Goal: Transaction & Acquisition: Subscribe to service/newsletter

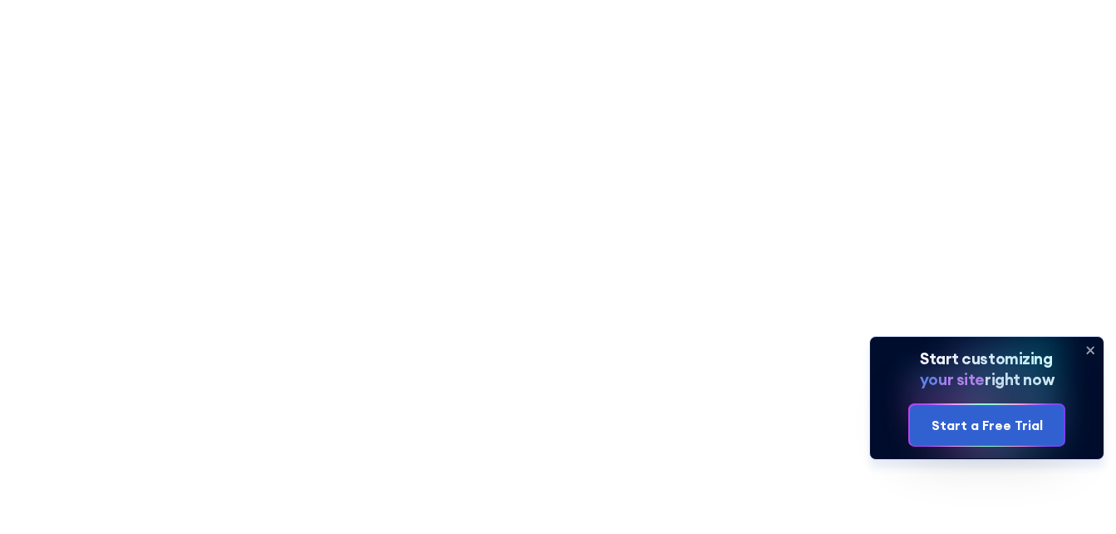
click at [1096, 351] on icon at bounding box center [1090, 350] width 27 height 27
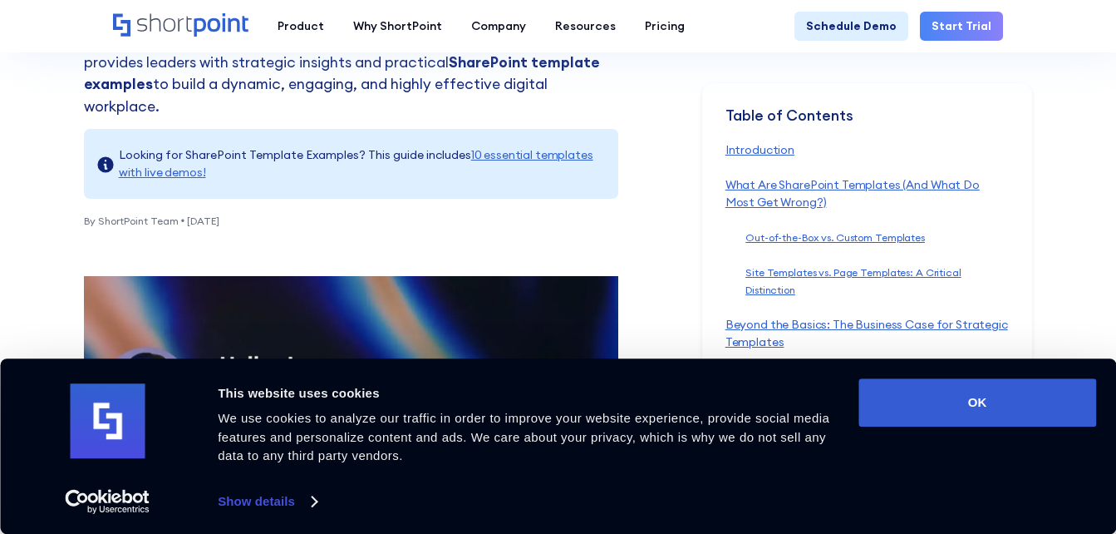
scroll to position [451, 0]
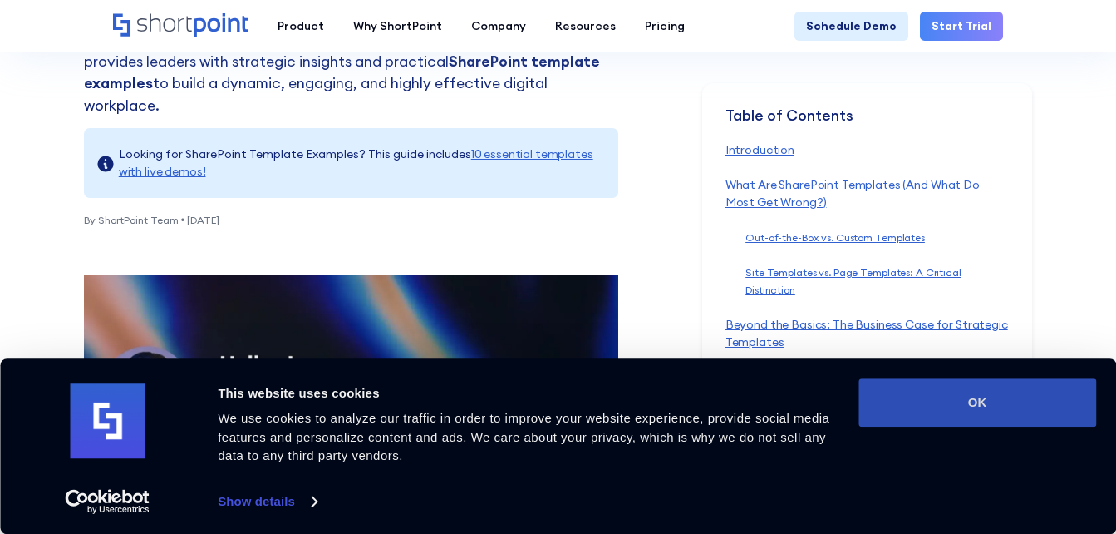
click at [1029, 396] on button "OK" at bounding box center [978, 402] width 238 height 48
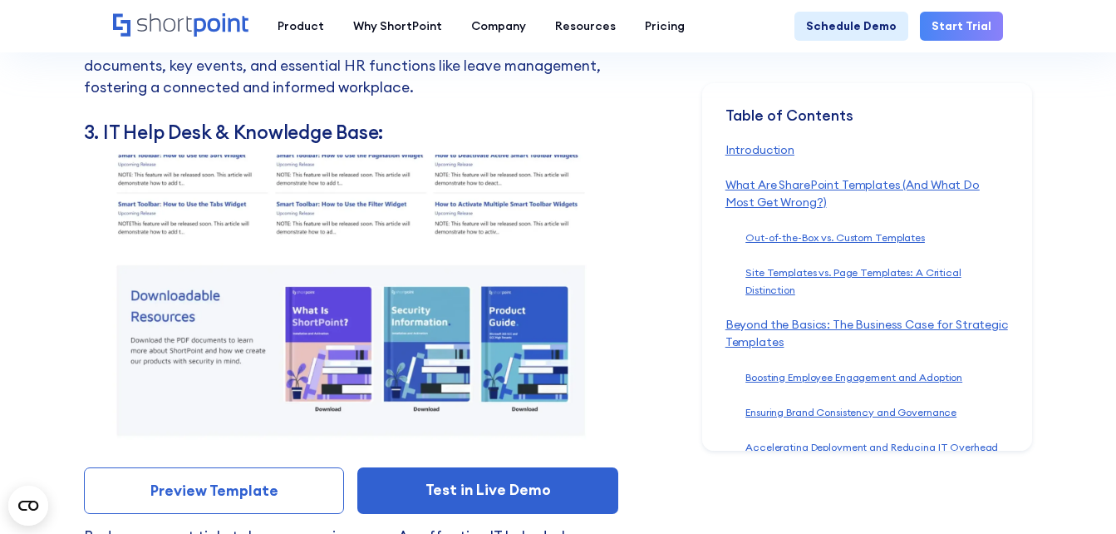
scroll to position [8123, 0]
click at [948, 17] on link "Start Trial" at bounding box center [961, 26] width 83 height 29
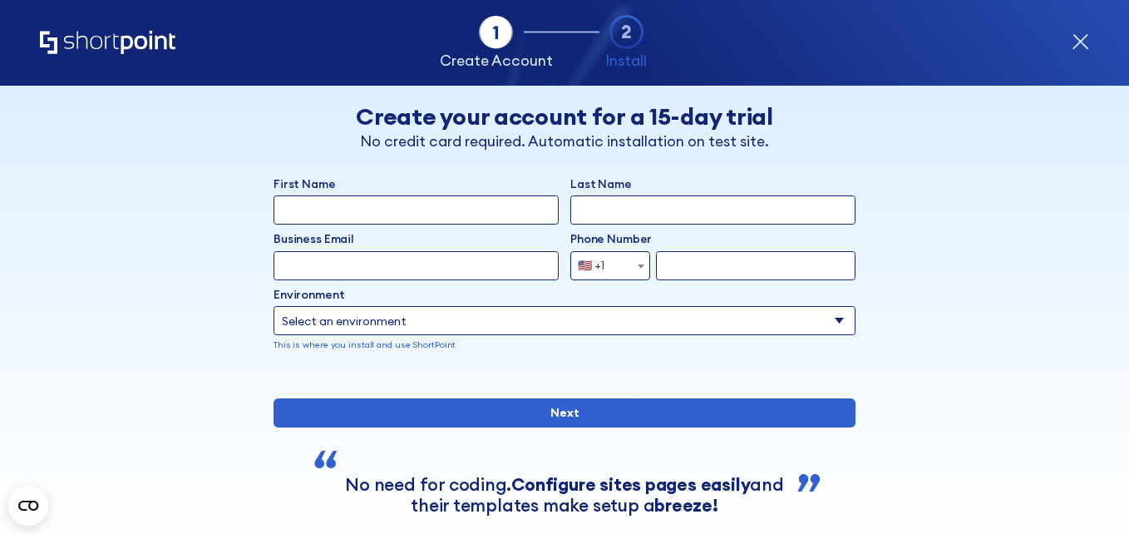
click at [475, 209] on input "First Name" at bounding box center [415, 209] width 285 height 29
type input "khushi"
type input "malviya"
type input "khushimalviya2018@gmail.com"
select select "+91"
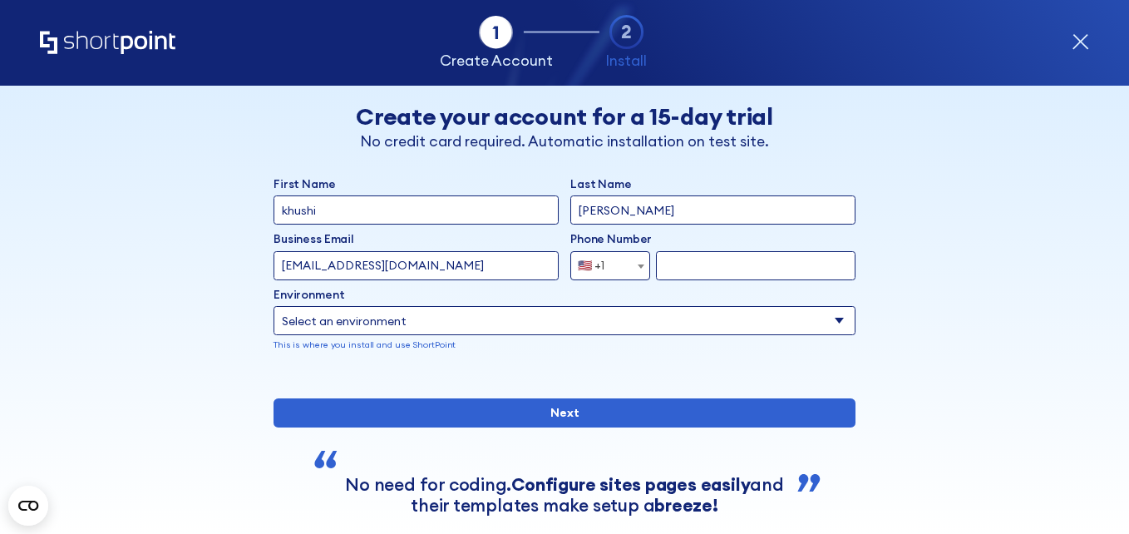
type input "8305182597"
click at [466, 267] on input "khushimalviya2018@gmail.com" at bounding box center [415, 265] width 285 height 29
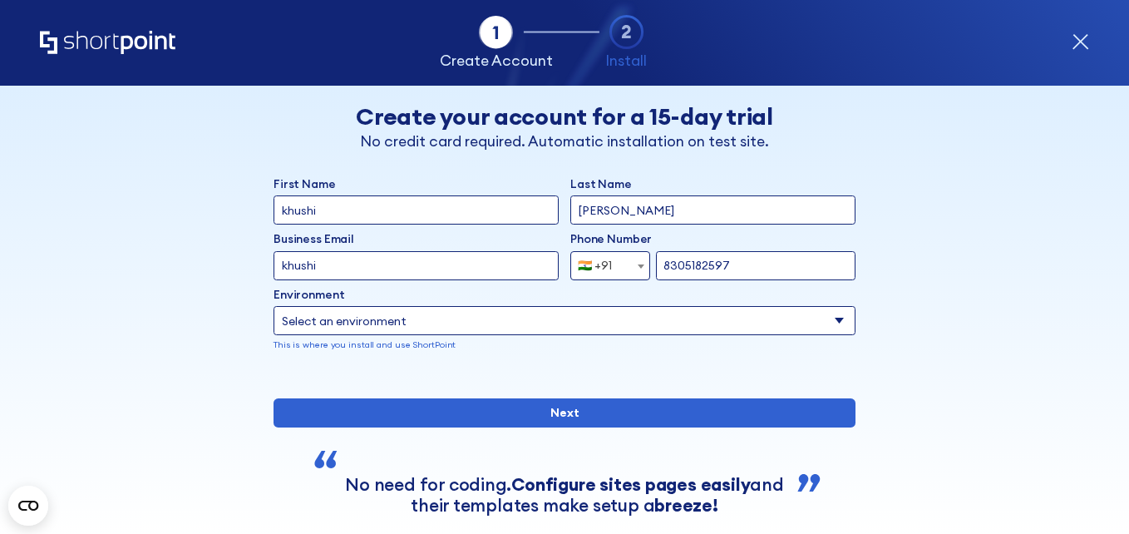
type input "khushi.malviya@techmahindra.com"
click at [498, 326] on select "Select an environment Microsoft 365 SharePoint Online SharePoint 2019 (On-Premi…" at bounding box center [564, 320] width 582 height 29
select select "Microsoft 365"
click at [273, 306] on select "Select an environment Microsoft 365 SharePoint Online SharePoint 2019 (On-Premi…" at bounding box center [564, 320] width 582 height 29
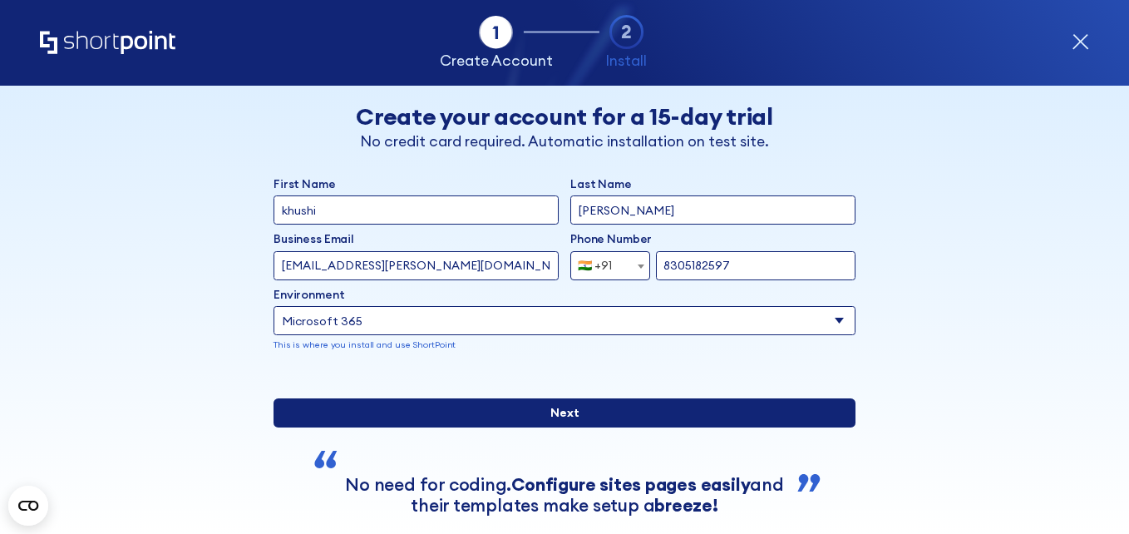
click at [463, 427] on input "Next" at bounding box center [564, 412] width 582 height 29
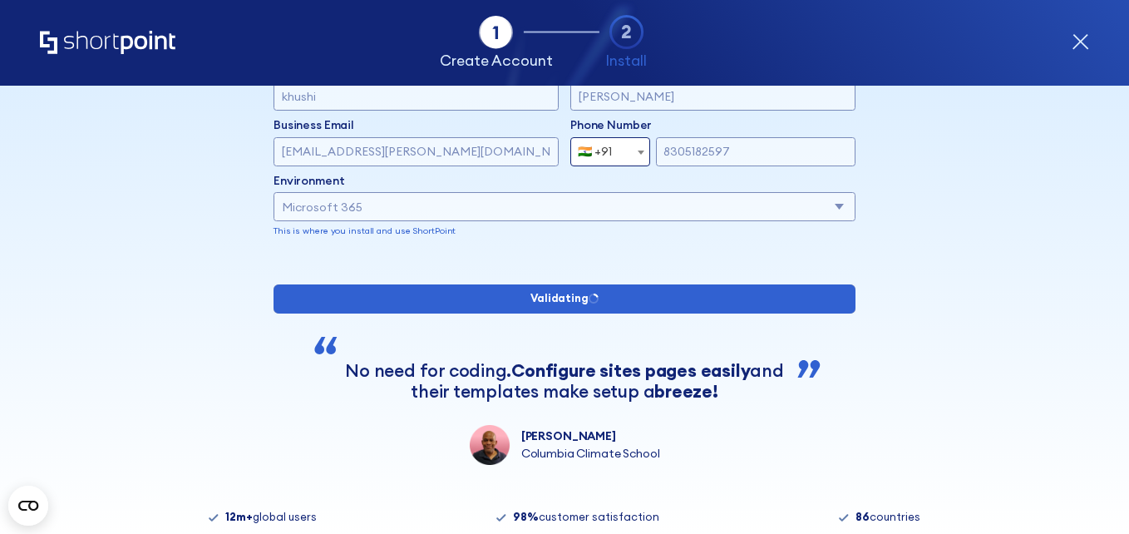
scroll to position [121, 0]
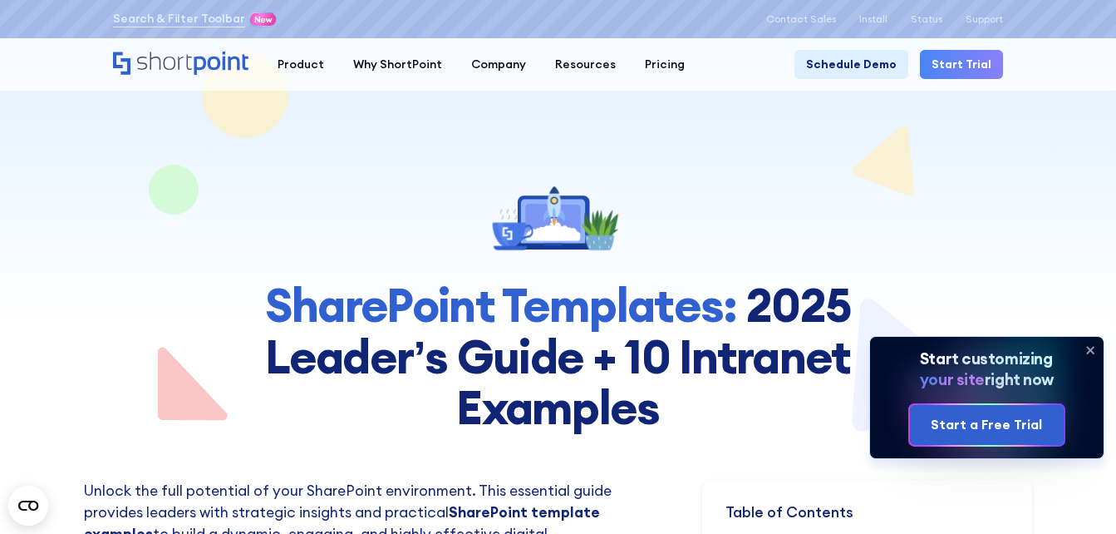
click at [1096, 349] on icon at bounding box center [1090, 350] width 27 height 27
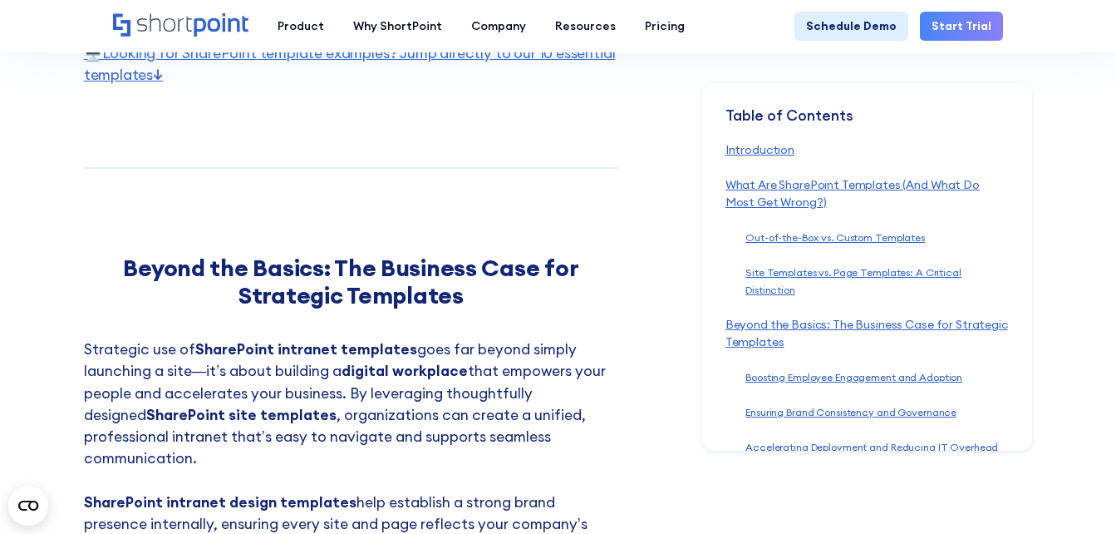
scroll to position [3807, 0]
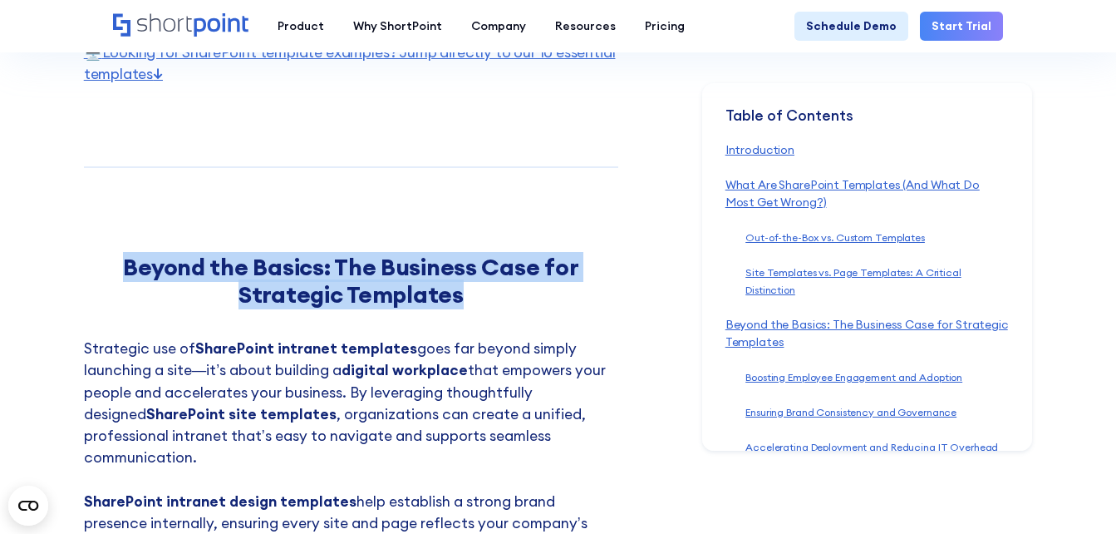
drag, startPoint x: 130, startPoint y: 245, endPoint x: 482, endPoint y: 281, distance: 354.2
click at [482, 281] on h2 "Beyond the Basics: The Business Case for Strategic Templates" at bounding box center [351, 281] width 534 height 54
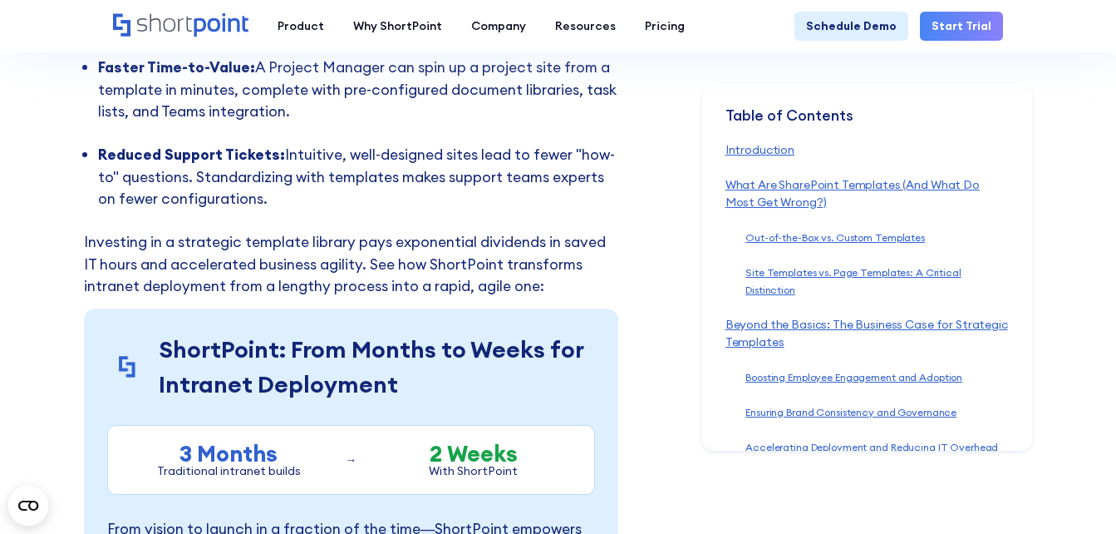
scroll to position [6037, 0]
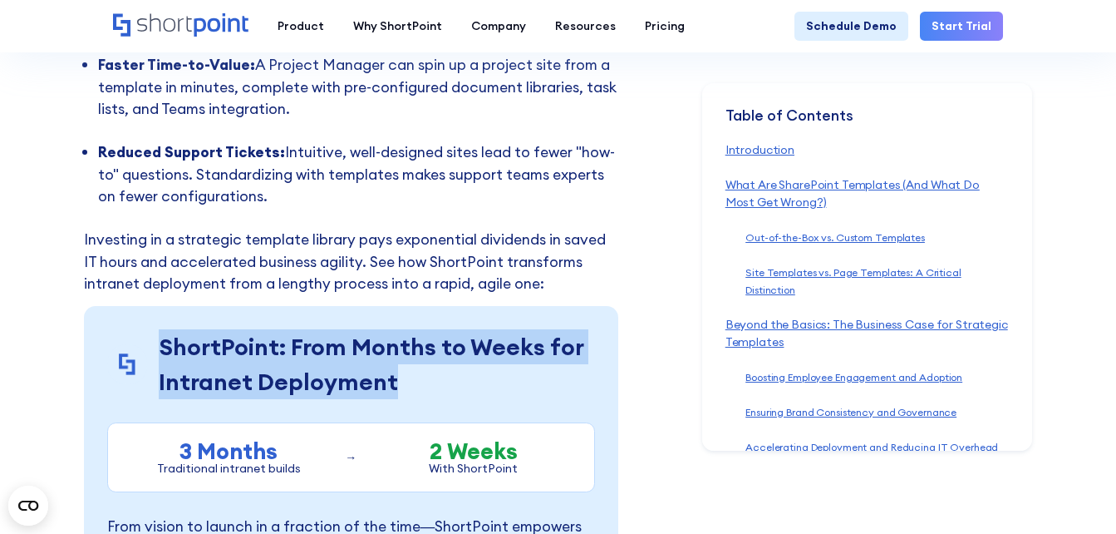
drag, startPoint x: 155, startPoint y: 274, endPoint x: 397, endPoint y: 321, distance: 247.1
click at [397, 329] on div "ShortPoint: From Months to Weeks for Intranet Deployment" at bounding box center [351, 364] width 488 height 70
click at [397, 329] on p "ShortPoint: From Months to Weeks for Intranet Deployment" at bounding box center [377, 364] width 436 height 70
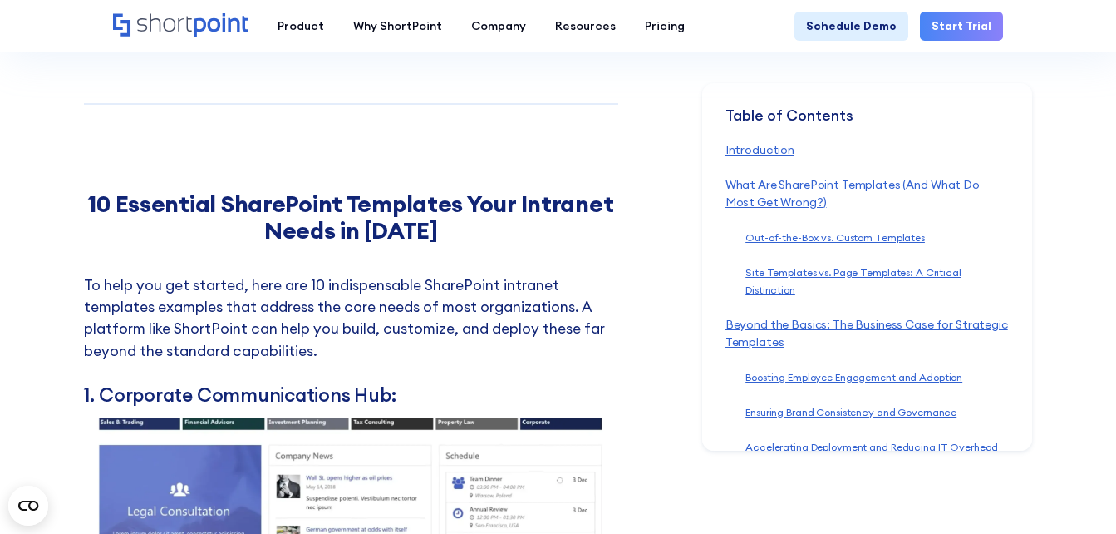
scroll to position [6788, 0]
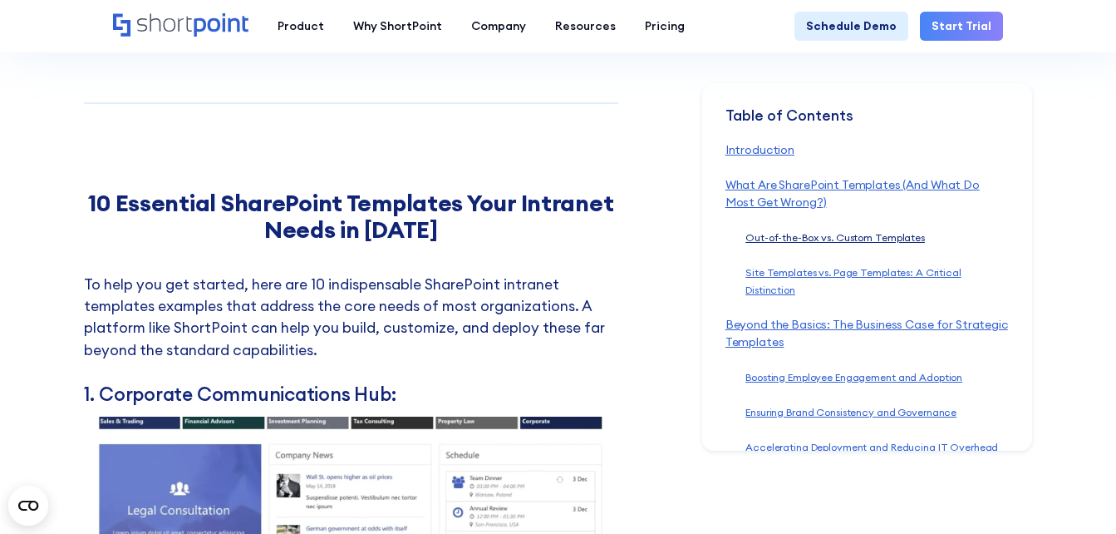
click at [853, 237] on link "Out-of-the-Box vs. Custom Templates ‍" at bounding box center [836, 237] width 180 height 12
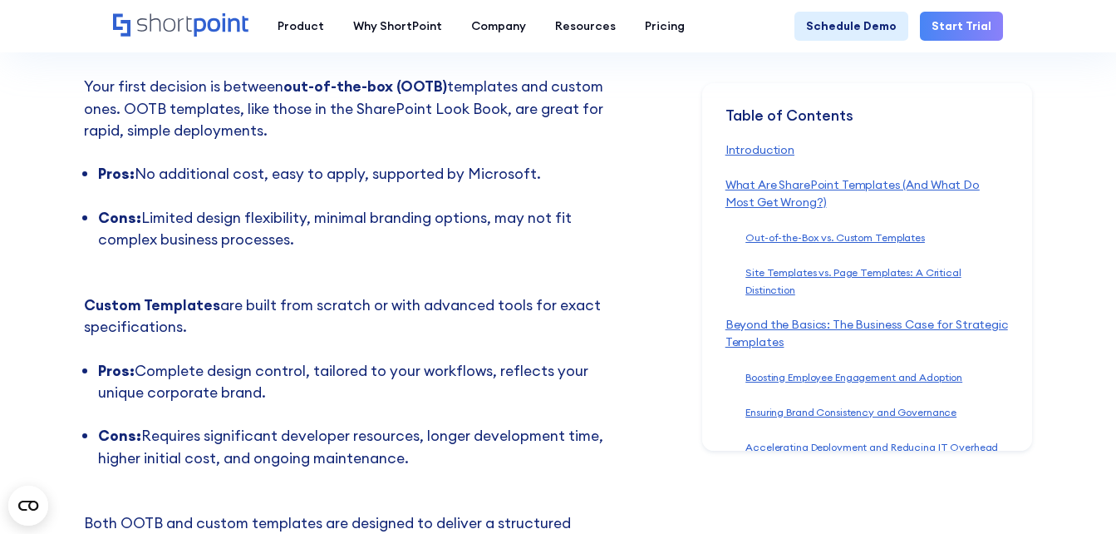
scroll to position [2133, 0]
drag, startPoint x: 298, startPoint y: 242, endPoint x: 96, endPoint y: 174, distance: 213.2
click at [96, 174] on ul "Pros: No additional cost, easy to apply, supported by Microsoft. ‍ Cons: Limite…" at bounding box center [351, 218] width 534 height 109
drag, startPoint x: 96, startPoint y: 174, endPoint x: 311, endPoint y: 243, distance: 225.3
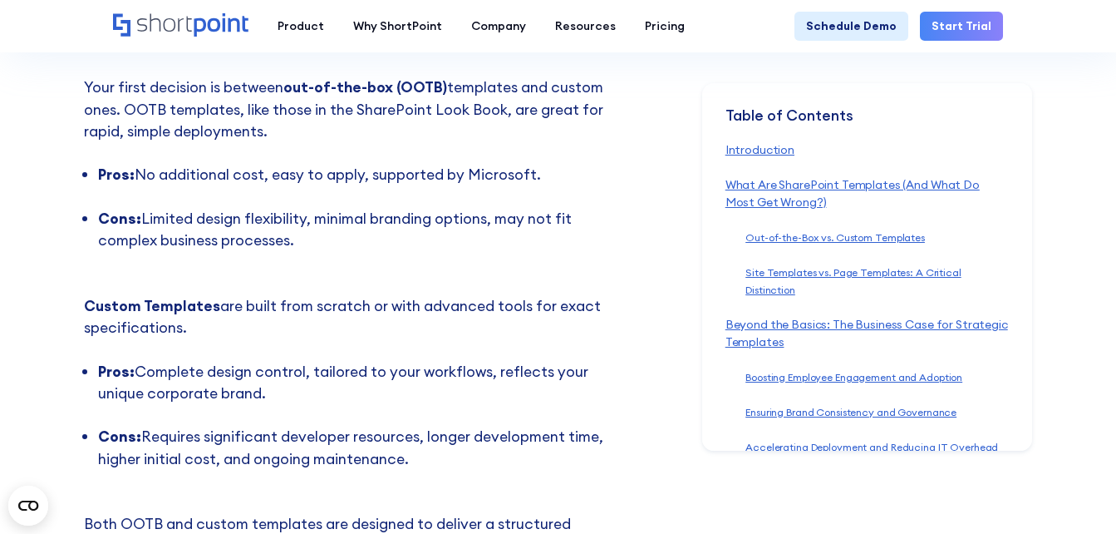
click at [311, 243] on ul "Pros: No additional cost, easy to apply, supported by Microsoft. ‍ Cons: Limite…" at bounding box center [351, 218] width 534 height 109
click at [311, 243] on li "Cons: Limited design flexibility, minimal branding options, may not fit complex…" at bounding box center [358, 241] width 520 height 66
drag, startPoint x: 311, startPoint y: 243, endPoint x: 249, endPoint y: 263, distance: 64.7
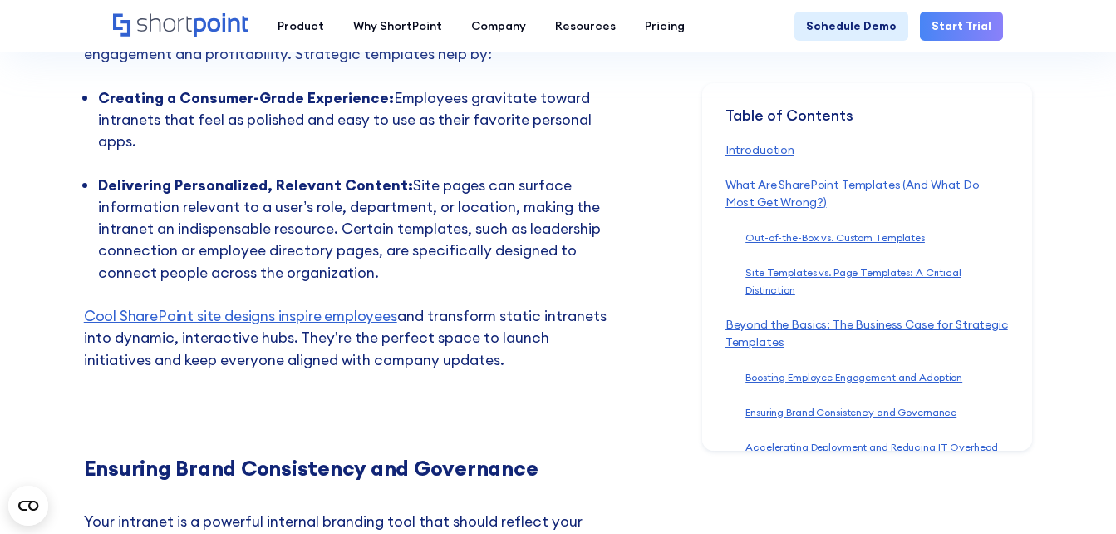
scroll to position [4917, 0]
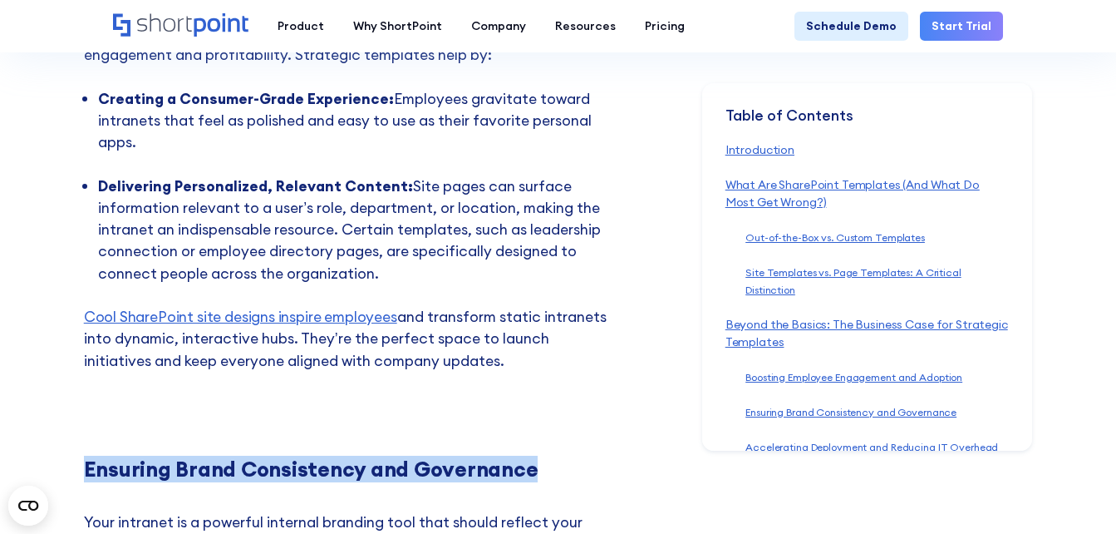
drag, startPoint x: 77, startPoint y: 406, endPoint x: 540, endPoint y: 406, distance: 463.0
click at [540, 457] on h3 "Ensuring Brand Consistency and Governance" at bounding box center [351, 469] width 534 height 24
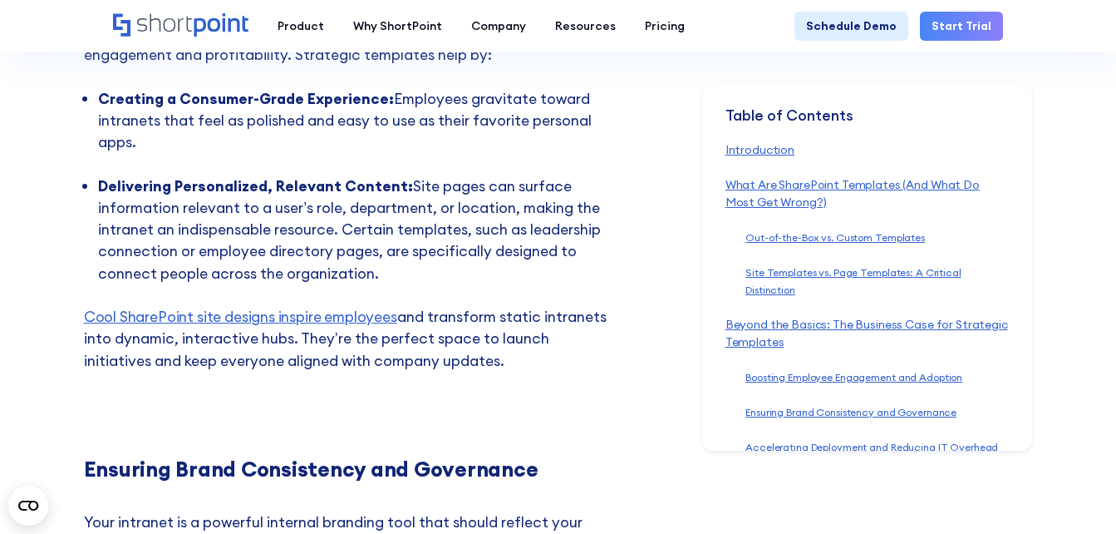
click at [540, 457] on h3 "Ensuring Brand Consistency and Governance" at bounding box center [351, 469] width 534 height 24
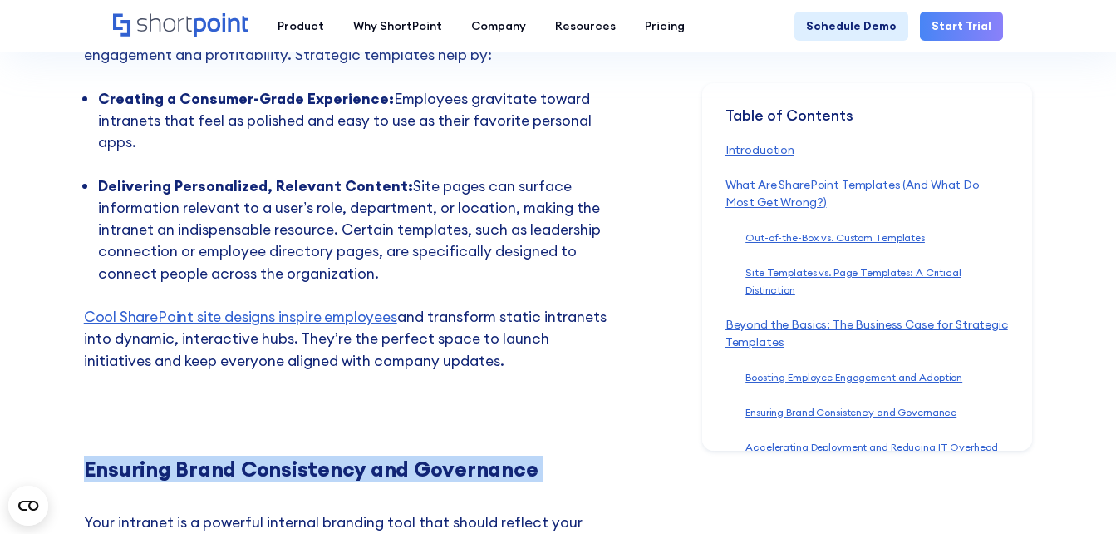
click at [540, 457] on h3 "Ensuring Brand Consistency and Governance" at bounding box center [351, 469] width 534 height 24
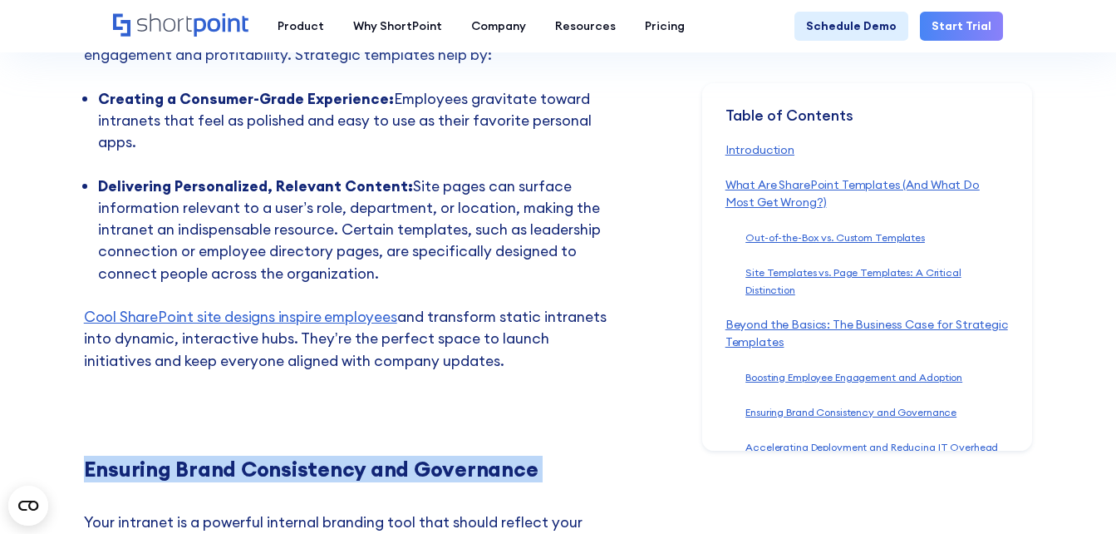
click at [540, 457] on h3 "Ensuring Brand Consistency and Governance" at bounding box center [351, 469] width 534 height 24
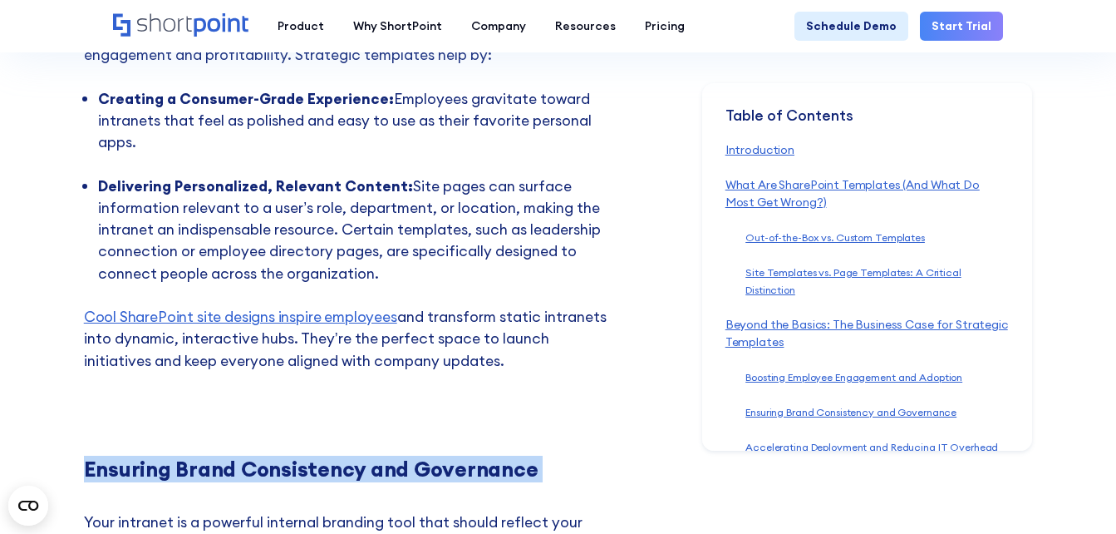
click at [540, 457] on h3 "Ensuring Brand Consistency and Governance" at bounding box center [351, 469] width 534 height 24
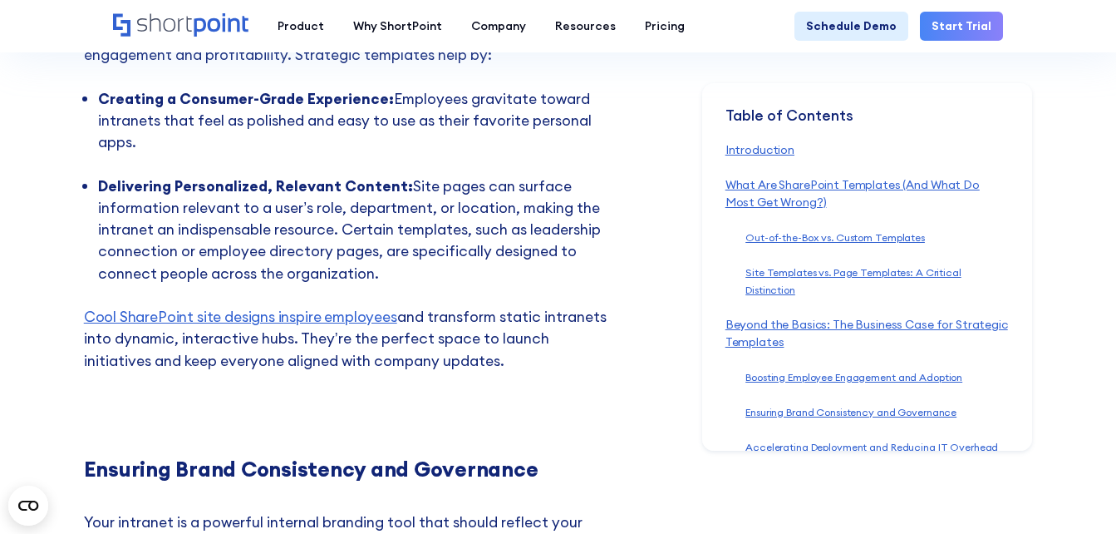
click at [540, 457] on h3 "Ensuring Brand Consistency and Governance" at bounding box center [351, 469] width 534 height 24
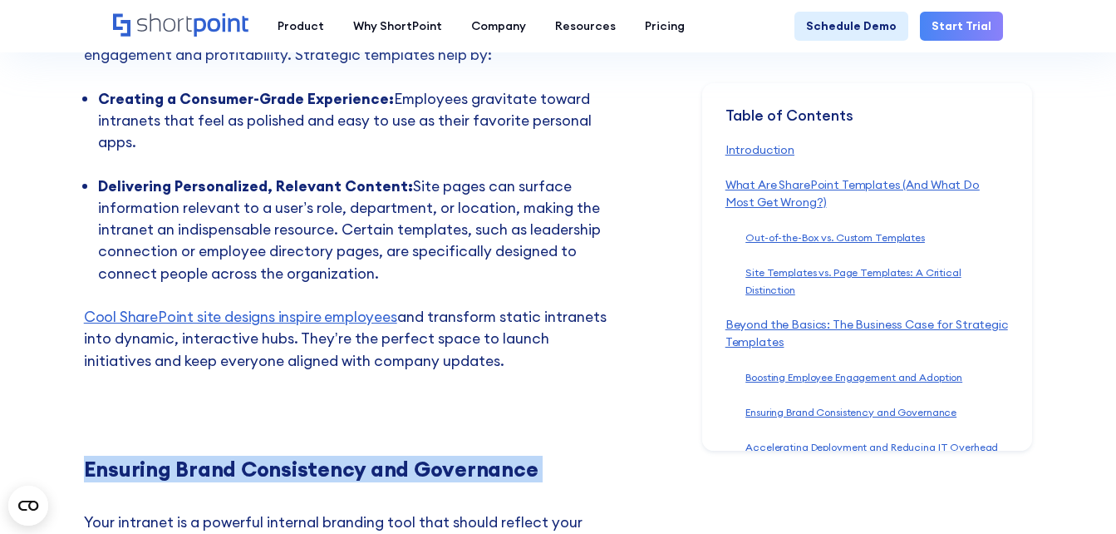
click at [540, 457] on h3 "Ensuring Brand Consistency and Governance" at bounding box center [351, 469] width 534 height 24
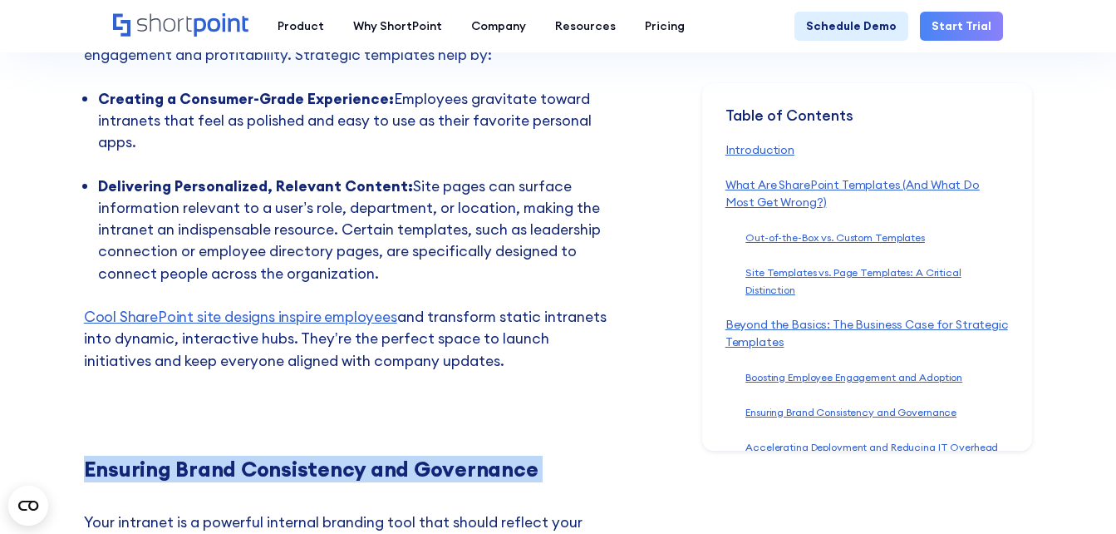
click at [540, 457] on h3 "Ensuring Brand Consistency and Governance" at bounding box center [351, 469] width 534 height 24
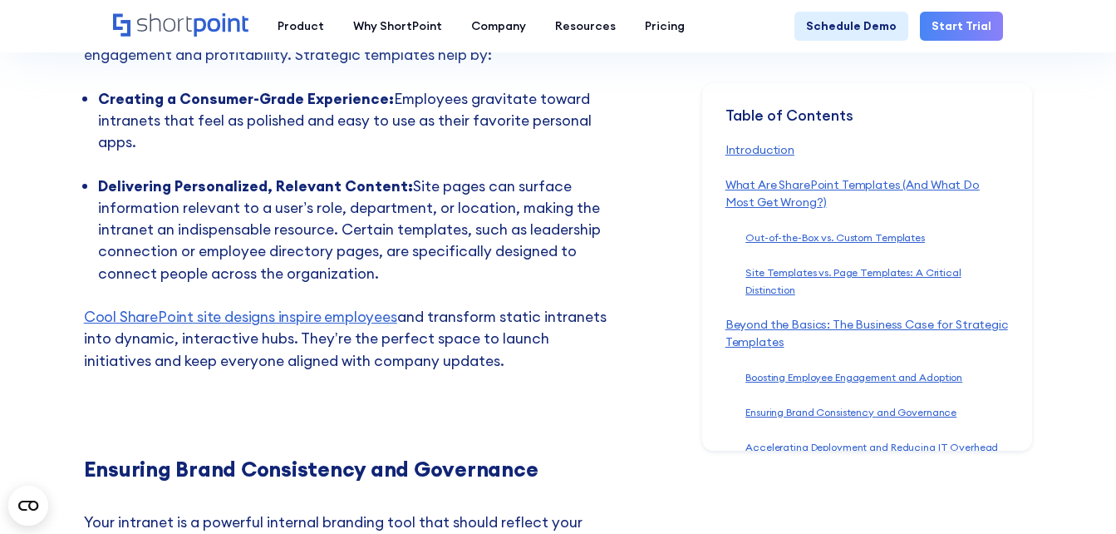
drag, startPoint x: 540, startPoint y: 406, endPoint x: 406, endPoint y: 303, distance: 168.4
click at [406, 306] on p "Cool SharePoint site designs inspire employees and transform static intranets i…" at bounding box center [351, 339] width 534 height 66
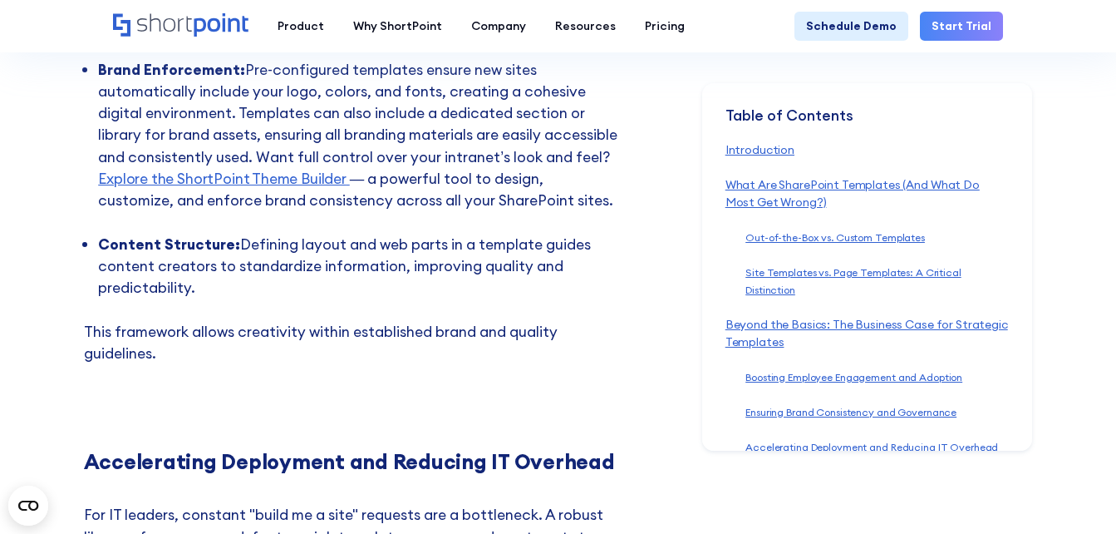
scroll to position [5501, 0]
